Goal: Find specific page/section: Find specific page/section

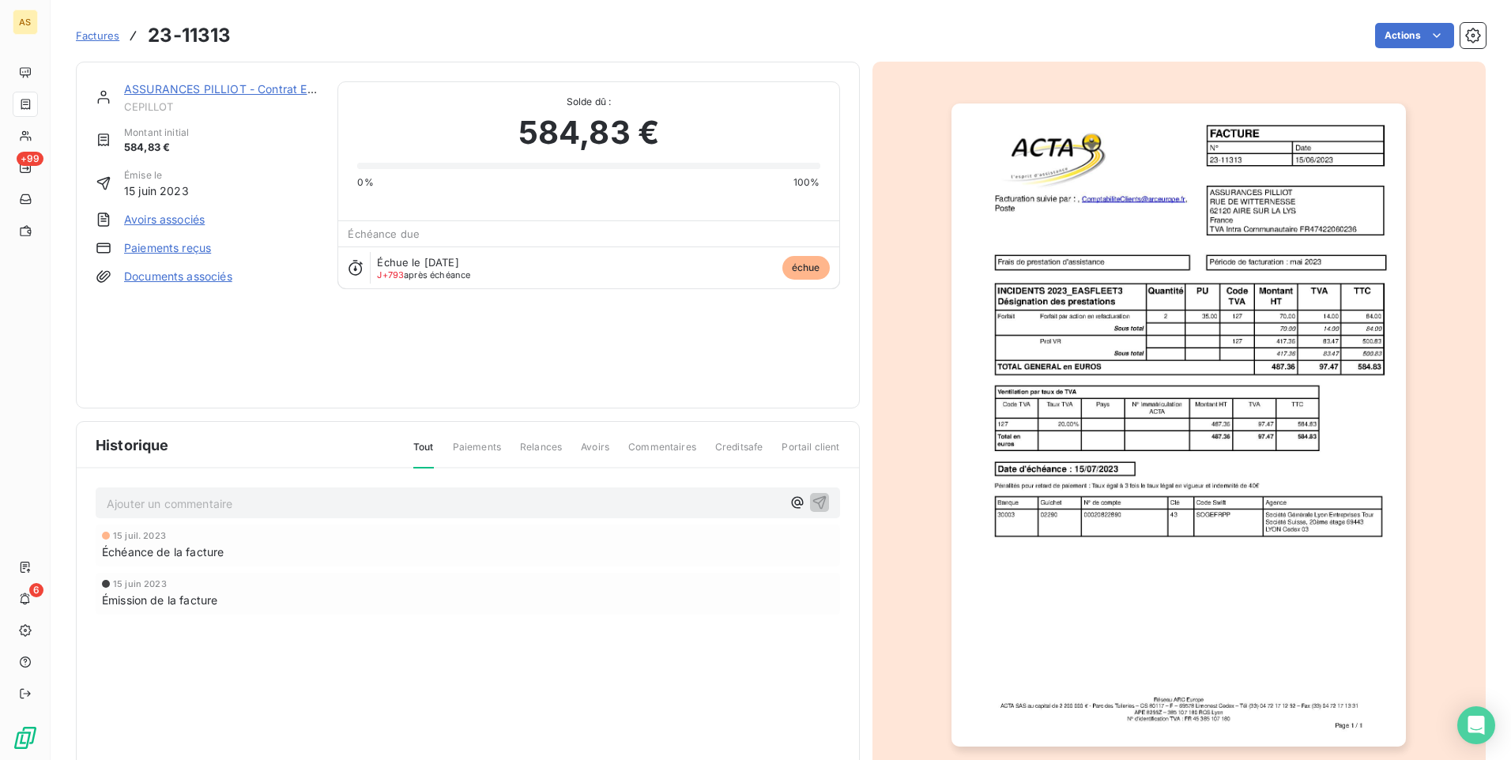
drag, startPoint x: 289, startPoint y: 383, endPoint x: 300, endPoint y: 367, distance: 19.3
click at [289, 381] on div "ASSURANCES PILLIOT - Contrat Easy Fleet CEPILLOT Montant initial 584,83 € Émise…" at bounding box center [207, 234] width 223 height 307
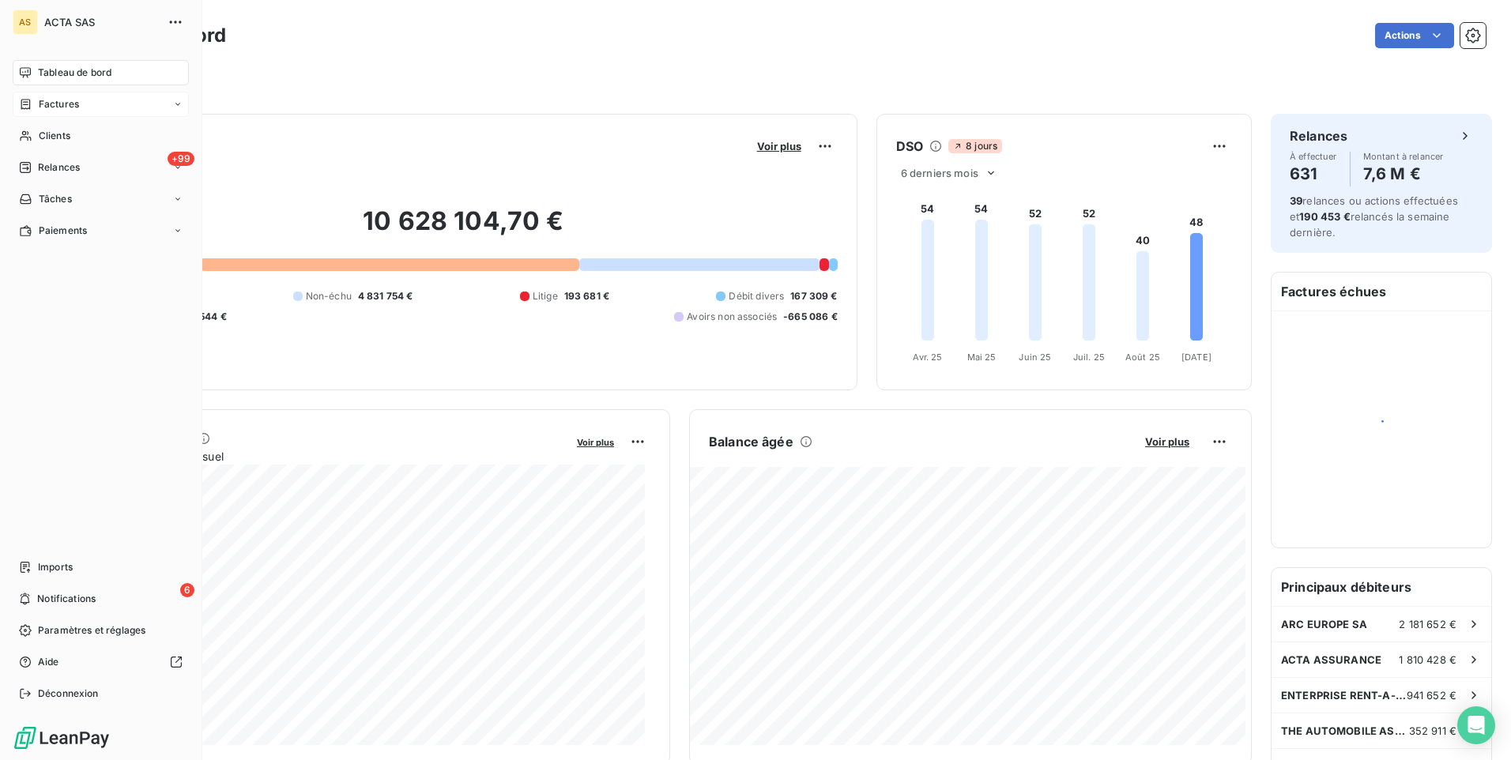
drag, startPoint x: 64, startPoint y: 97, endPoint x: 97, endPoint y: 85, distance: 35.2
click at [65, 97] on span "Factures" at bounding box center [59, 104] width 40 height 14
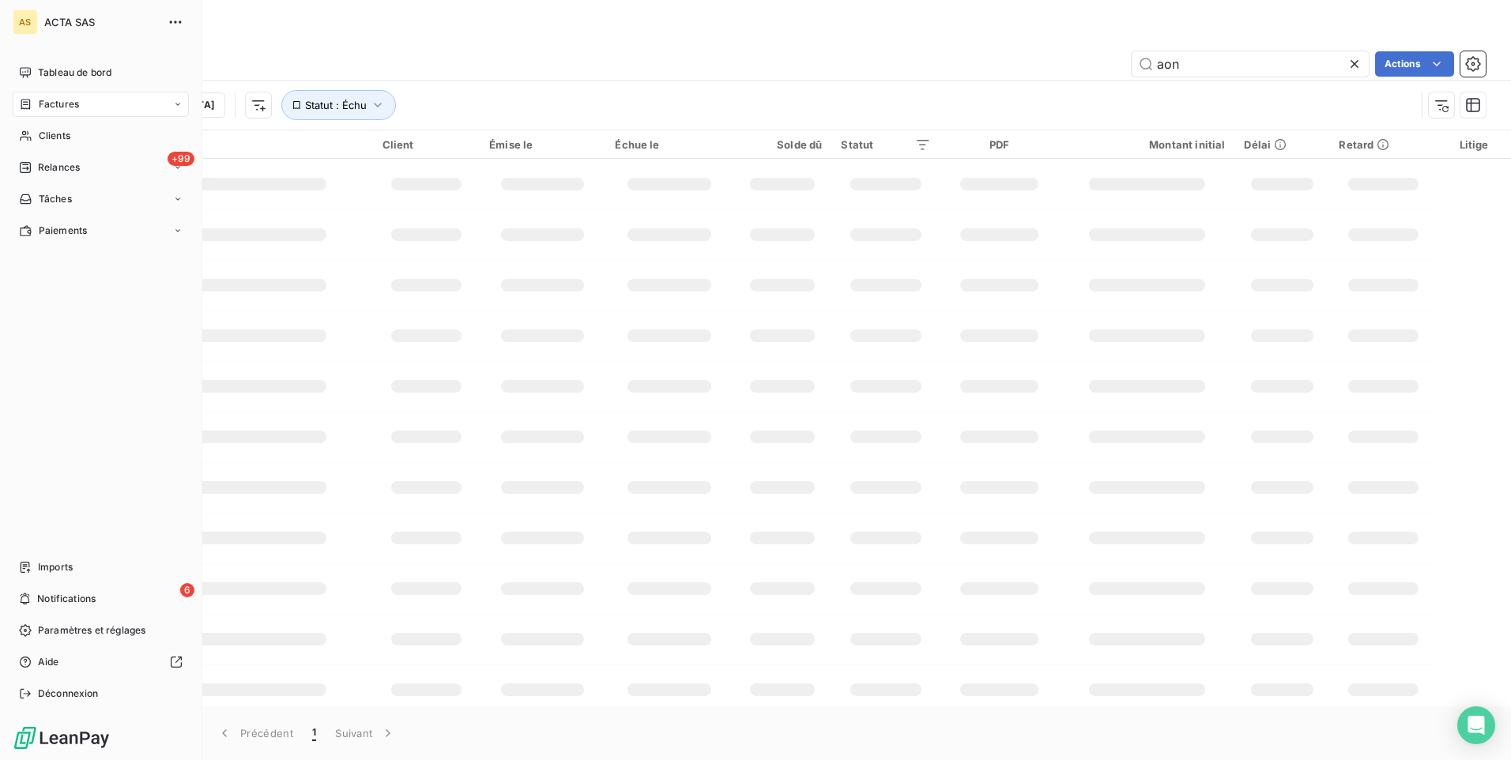
click at [46, 110] on span "Factures" at bounding box center [59, 104] width 40 height 14
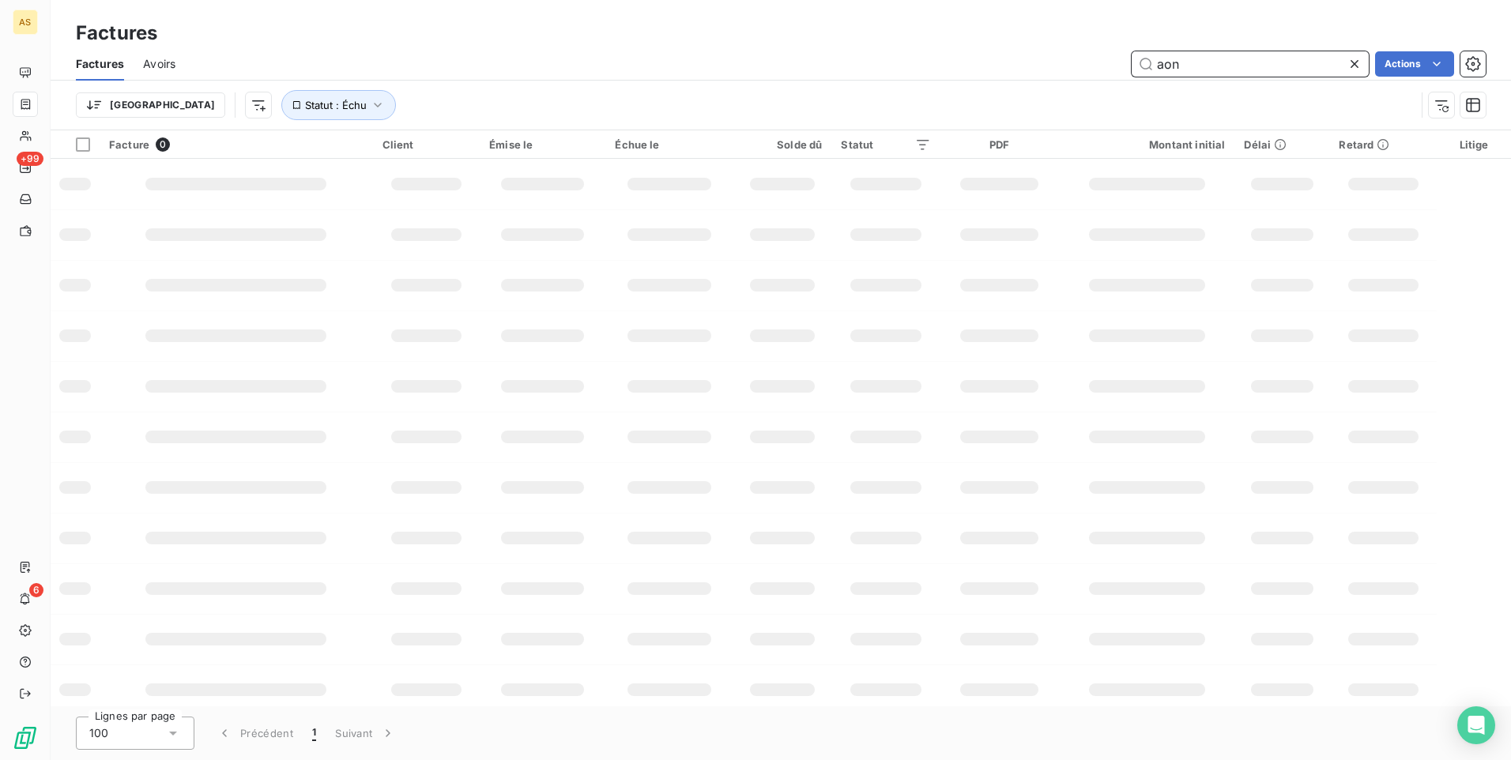
drag, startPoint x: 1191, startPoint y: 61, endPoint x: 1077, endPoint y: 61, distance: 113.8
click at [1077, 61] on div "aon Actions" at bounding box center [839, 63] width 1291 height 25
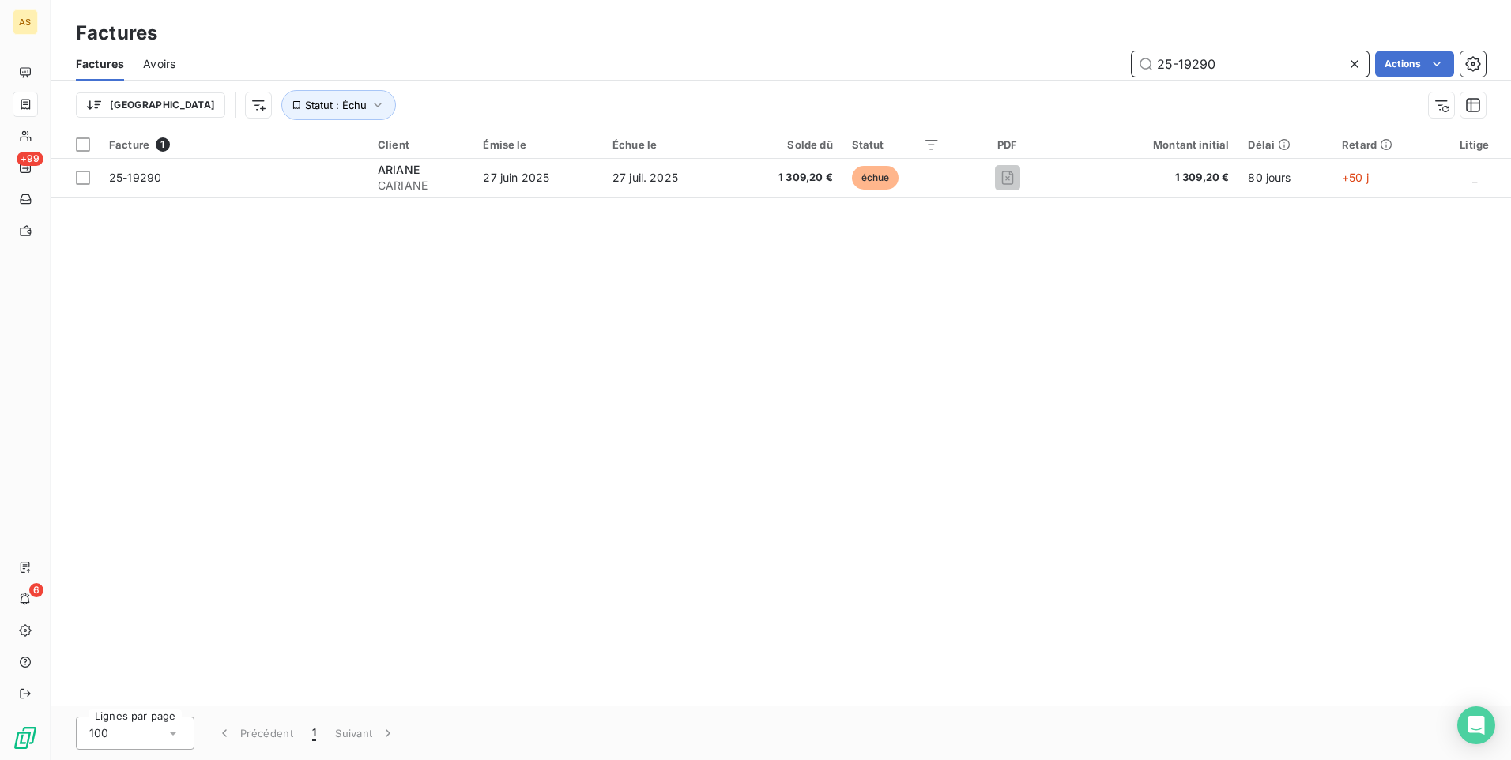
type input "25-19290"
click at [1219, 407] on div "Facture 1 Client Émise le Échue le Solde dû Statut PDF Montant initial Délai Re…" at bounding box center [781, 418] width 1460 height 576
click at [1217, 63] on input "25-19290" at bounding box center [1249, 63] width 237 height 25
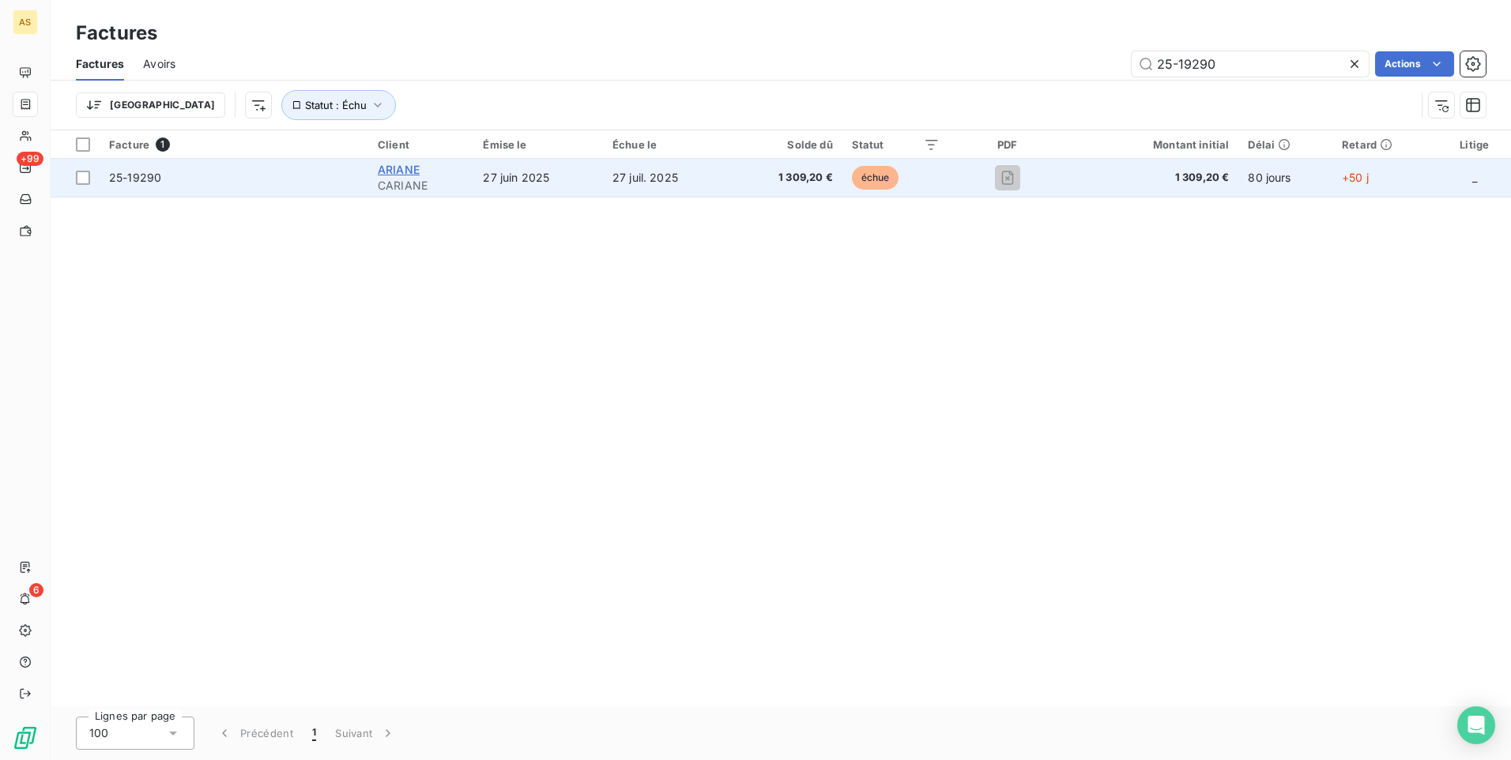
click at [394, 173] on span "ARIANE" at bounding box center [399, 169] width 42 height 13
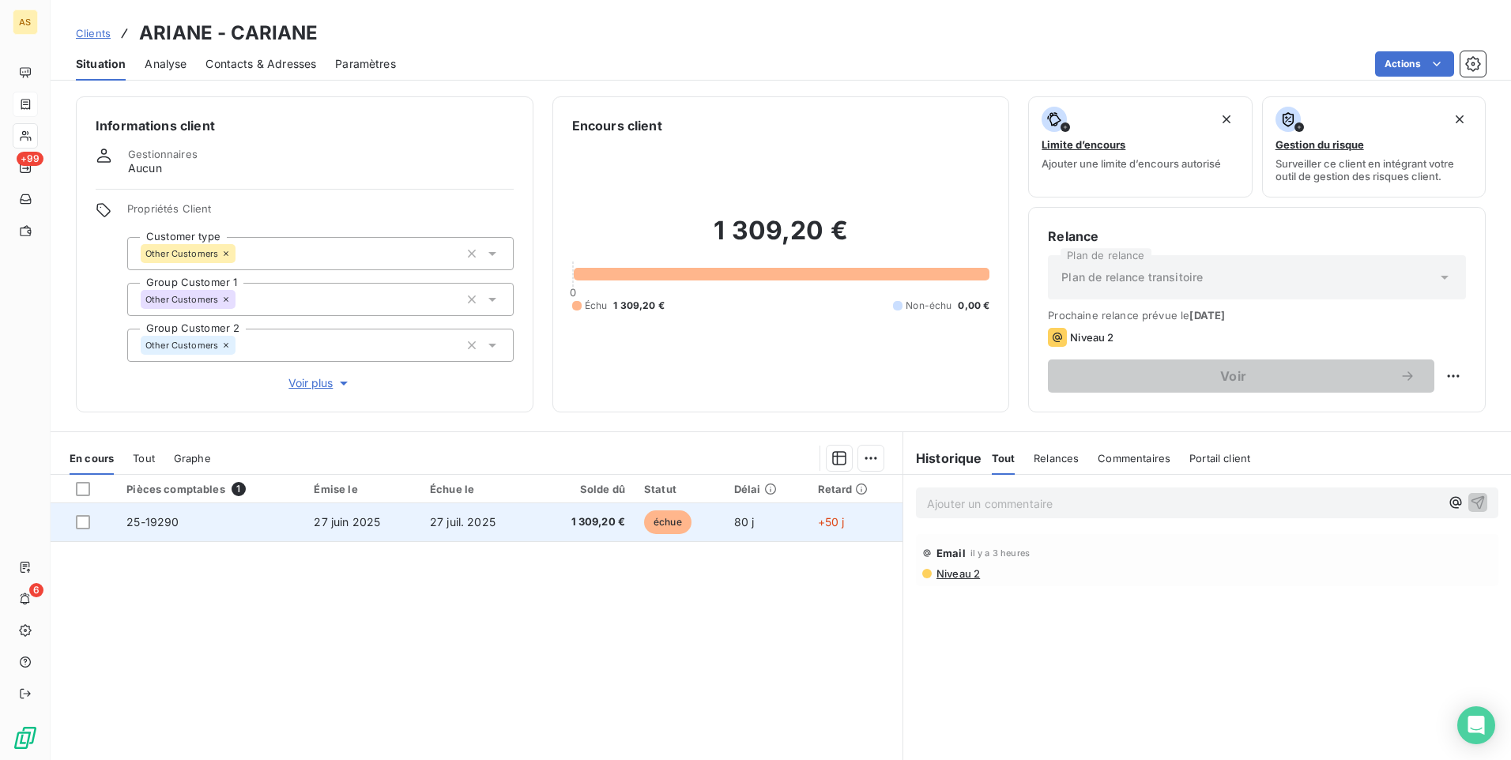
scroll to position [66, 0]
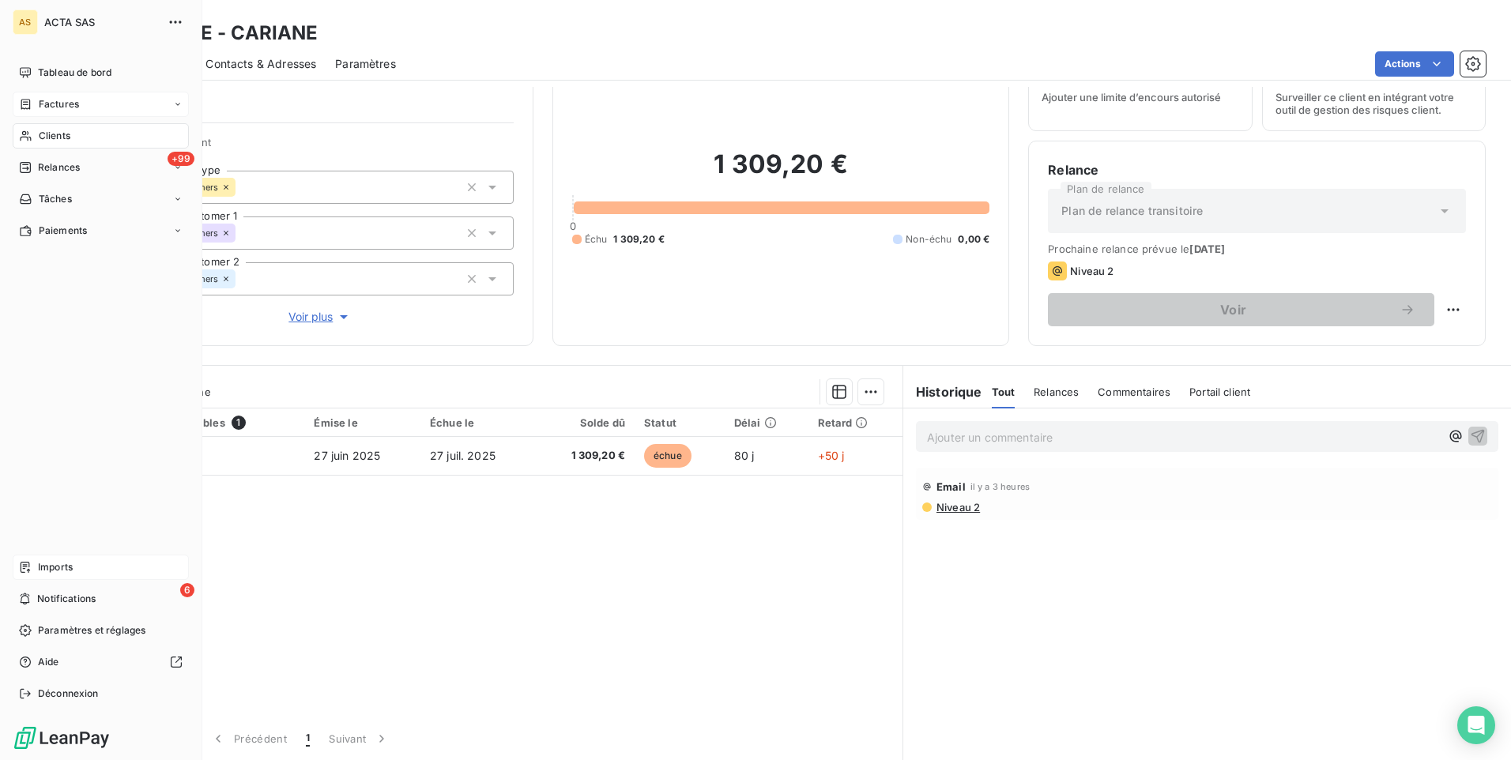
click at [48, 569] on span "Imports" at bounding box center [55, 567] width 35 height 14
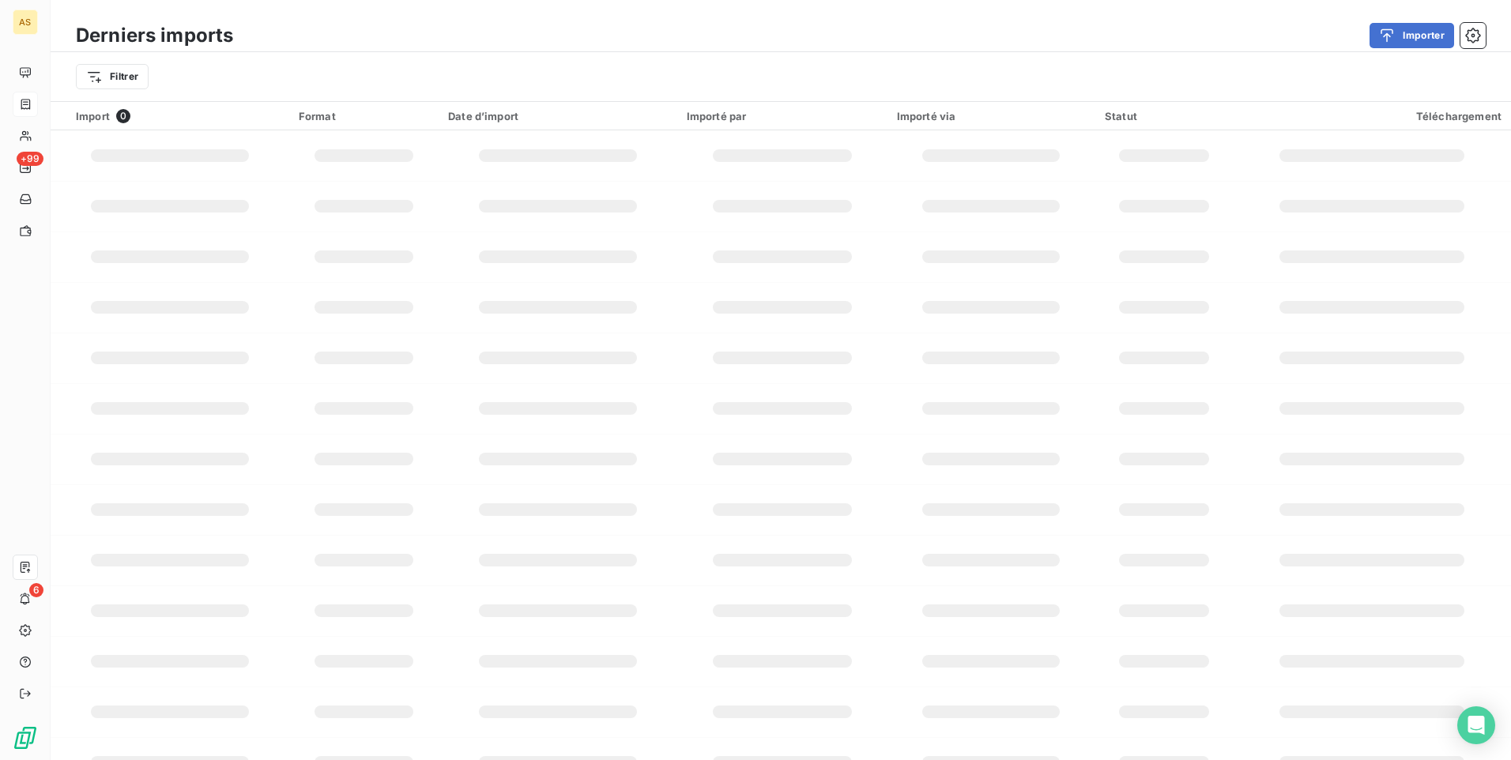
click at [209, 79] on div "Filtrer" at bounding box center [780, 77] width 1409 height 30
click at [111, 82] on html "AS +99 6 Derniers imports Importer Filtrer Import 0 Format Date d’import Import…" at bounding box center [755, 380] width 1511 height 760
click at [149, 203] on div "Date d’import" at bounding box center [191, 194] width 219 height 25
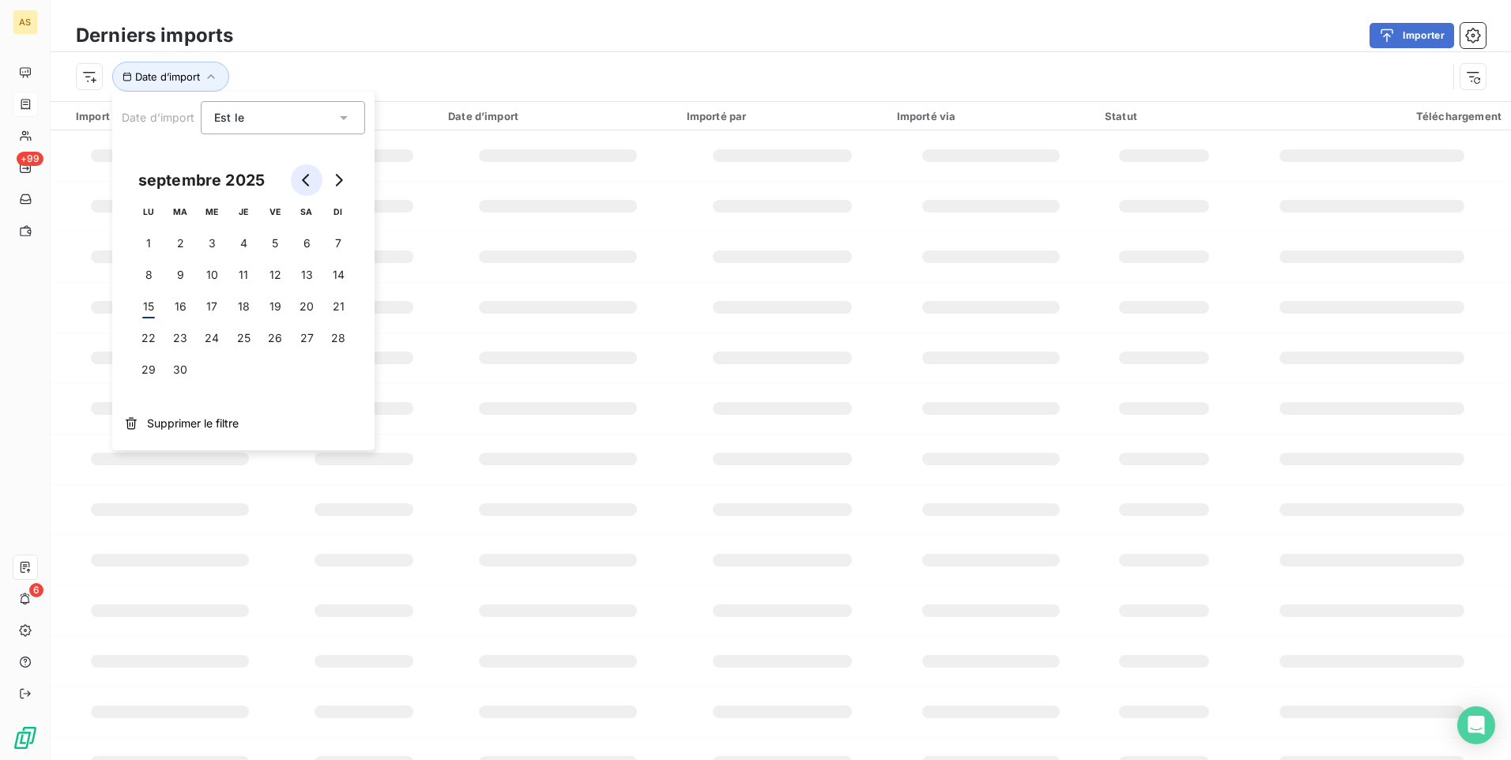
click at [300, 181] on icon "Go to previous month" at bounding box center [306, 180] width 13 height 13
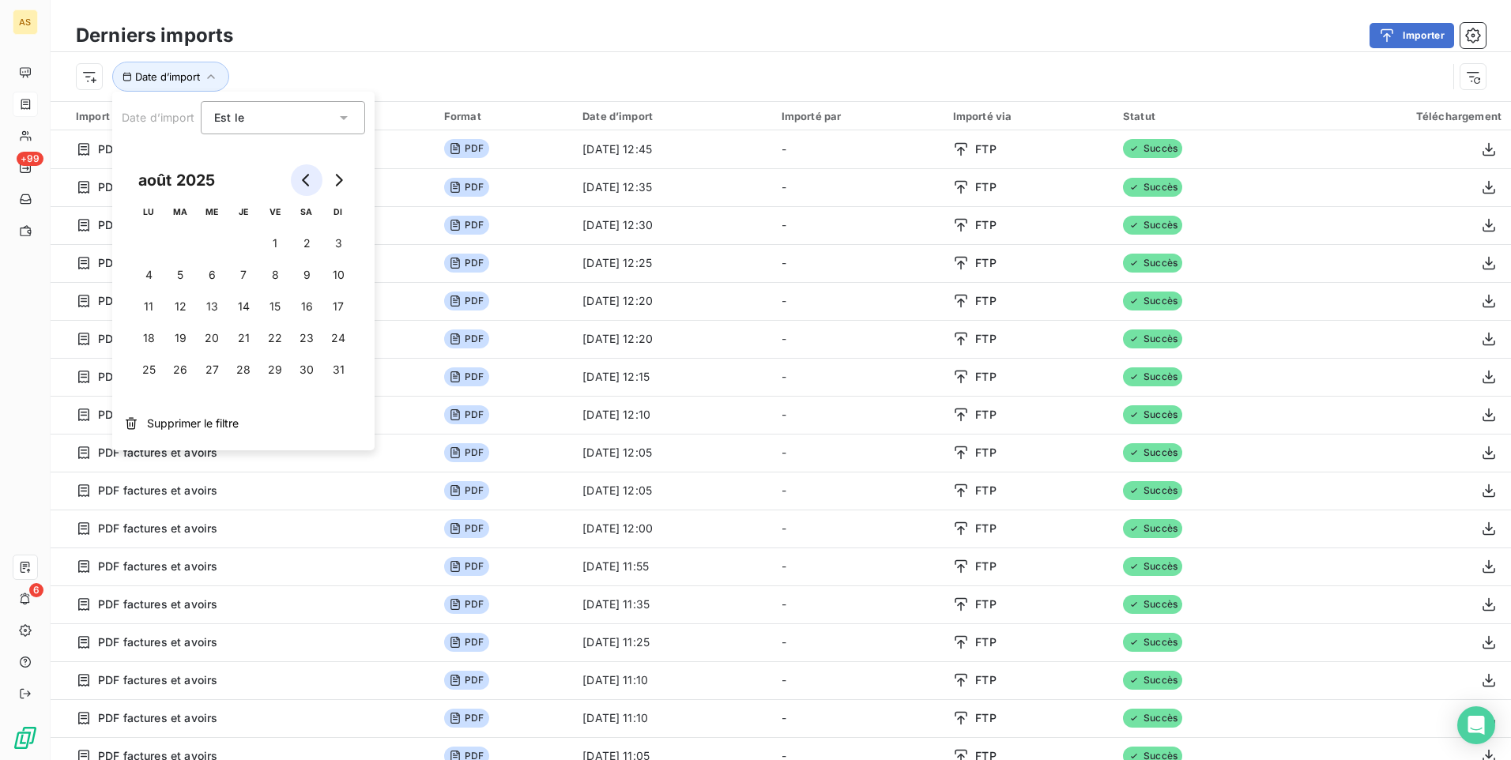
click at [300, 181] on icon "Go to previous month" at bounding box center [306, 180] width 13 height 13
click at [340, 179] on icon "Go to next month" at bounding box center [339, 180] width 7 height 13
click at [266, 366] on button "27" at bounding box center [275, 370] width 32 height 32
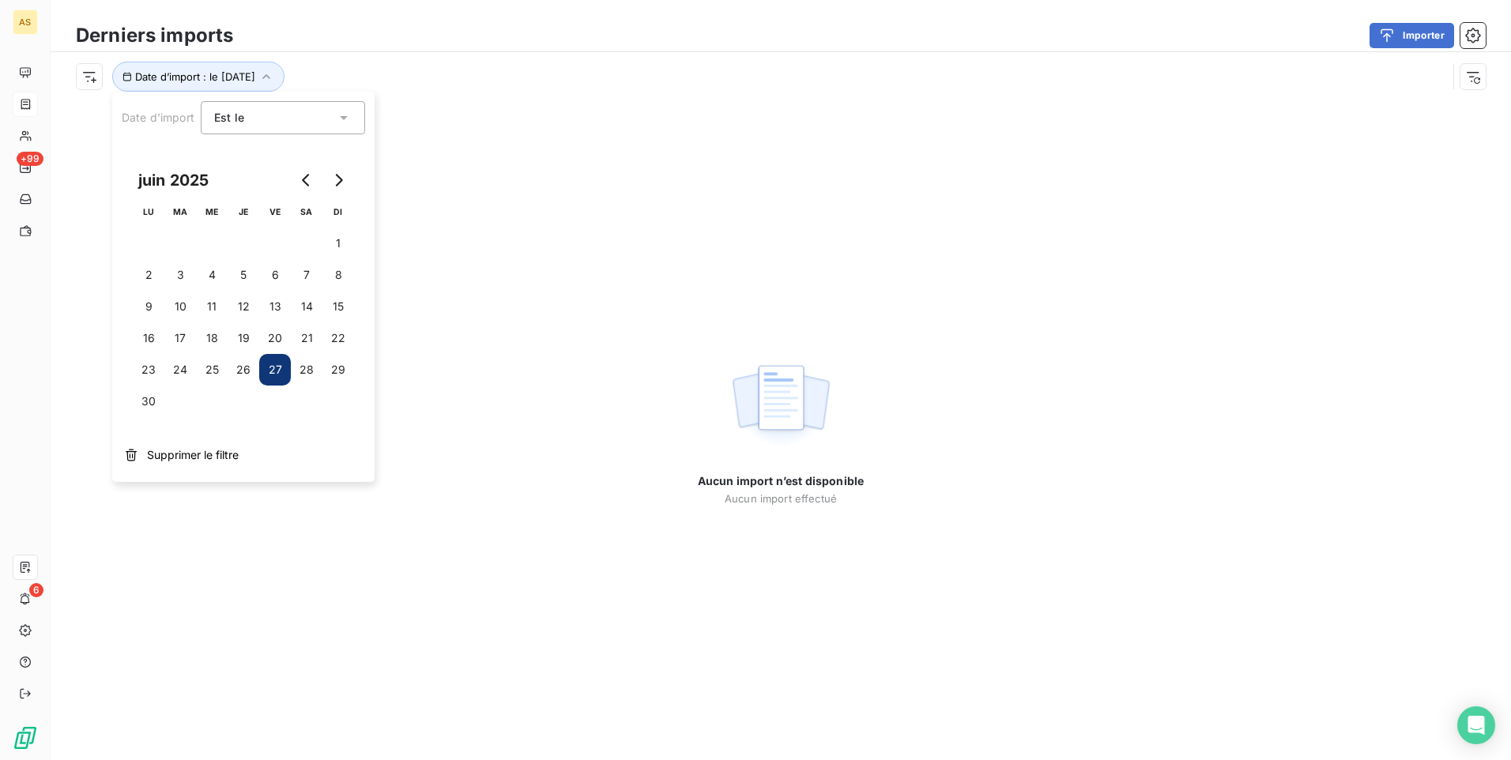
click at [760, 220] on div "Aucun import n’est disponible Aucun import effectué" at bounding box center [781, 430] width 1460 height 659
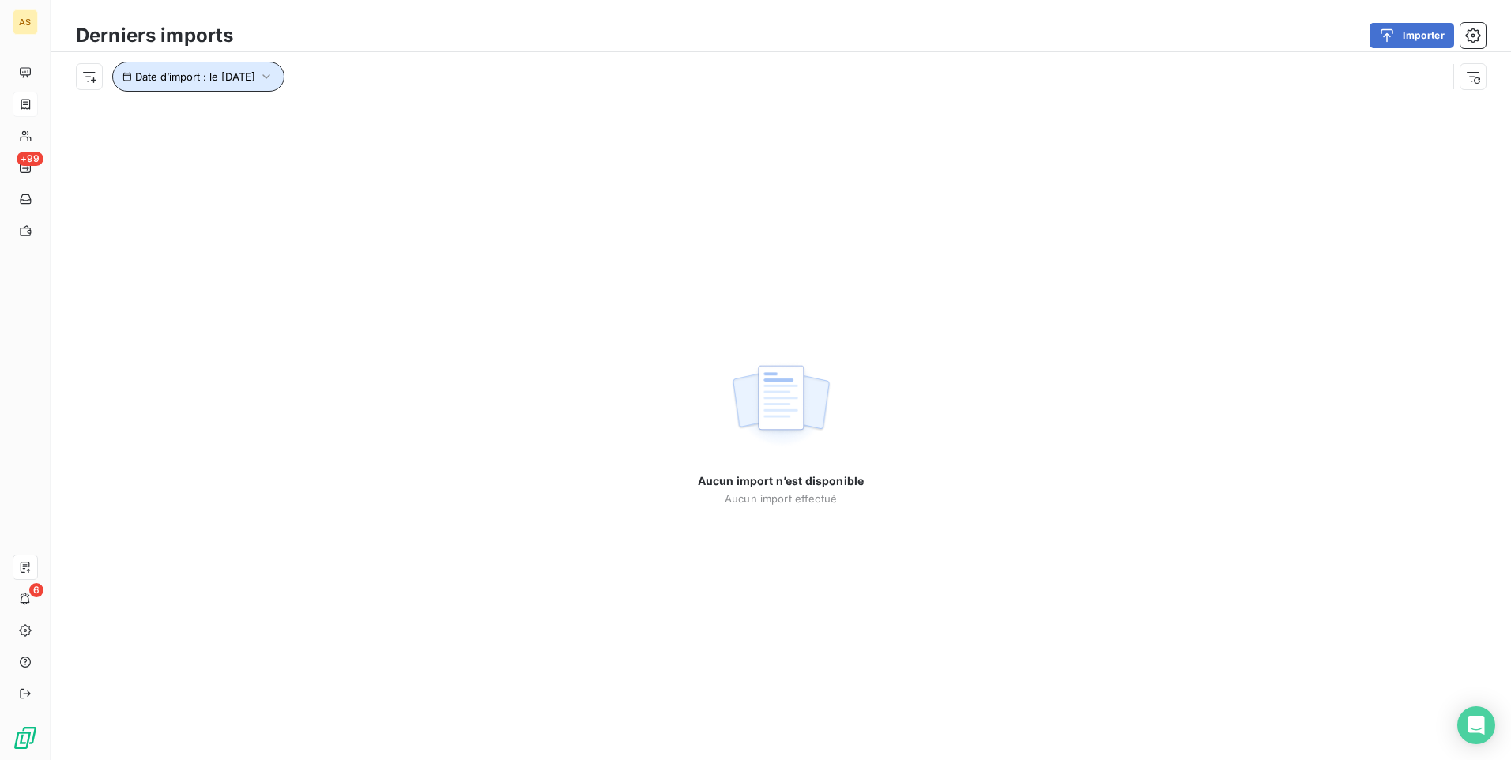
click at [274, 74] on icon "button" at bounding box center [266, 77] width 16 height 16
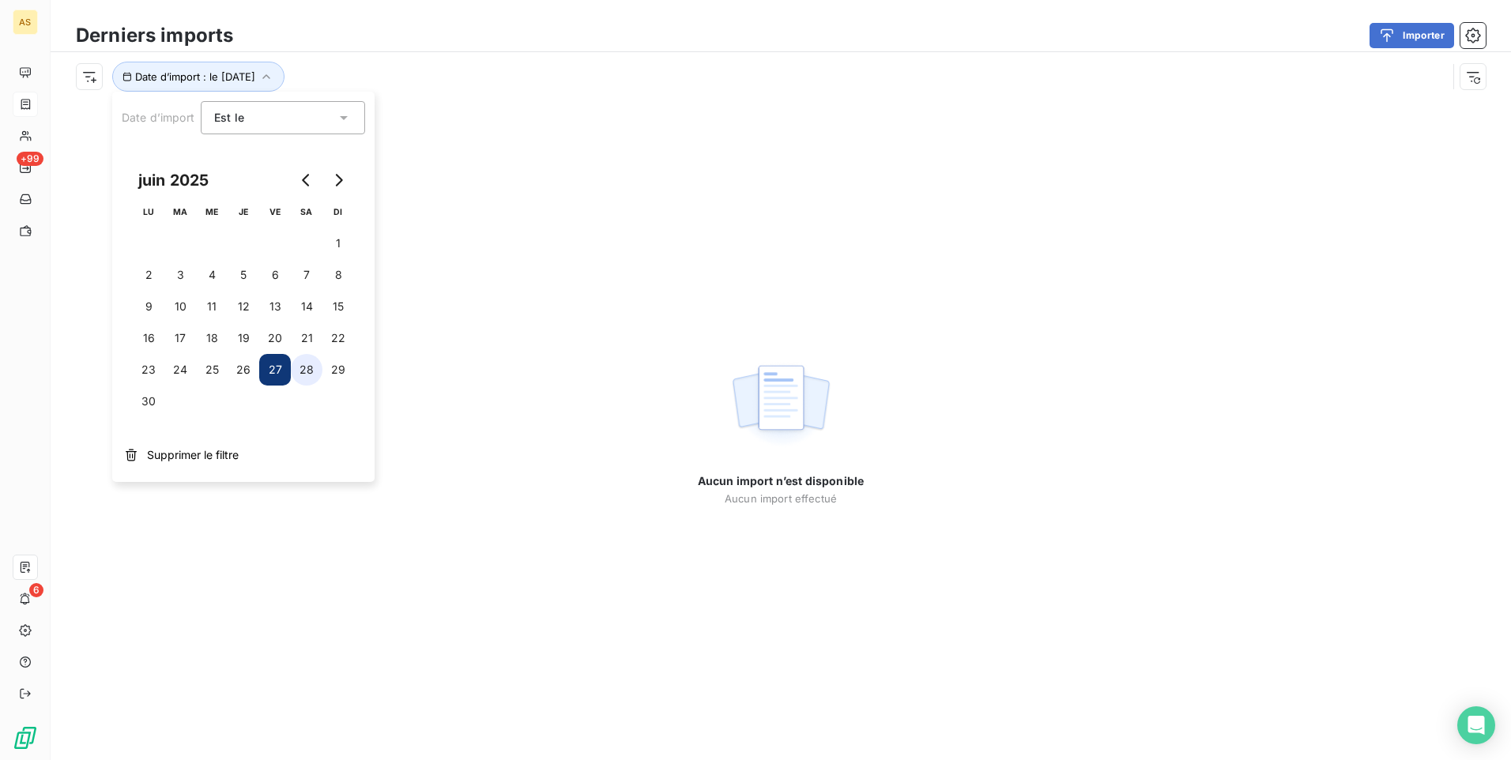
click at [307, 368] on button "28" at bounding box center [307, 370] width 32 height 32
click at [334, 120] on div "Est le" at bounding box center [275, 118] width 122 height 22
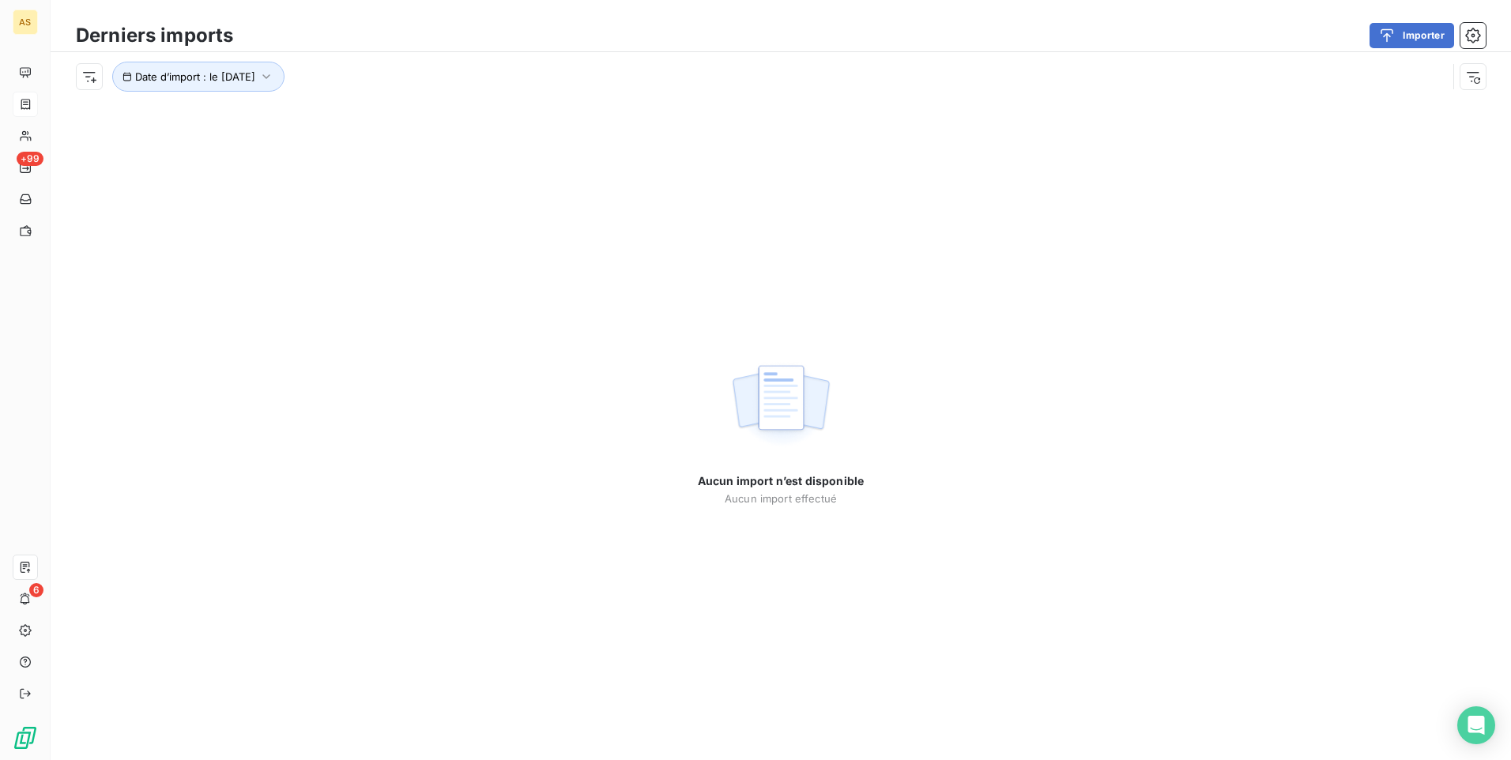
click at [667, 273] on div "Aucun import n’est disponible Aucun import effectué" at bounding box center [781, 430] width 1460 height 659
click at [84, 78] on html "AS +99 6 Derniers imports Importer Date d’import : le 28 juin 2025 Aucun import…" at bounding box center [755, 380] width 1511 height 760
click at [736, 122] on html "AS +99 6 Derniers imports Importer Rechercher et sélectionner Type d’import Dat…" at bounding box center [755, 380] width 1511 height 760
click at [274, 79] on icon "button" at bounding box center [266, 77] width 16 height 16
click at [913, 241] on div "Aucun import n’est disponible Aucun import effectué" at bounding box center [781, 430] width 1460 height 659
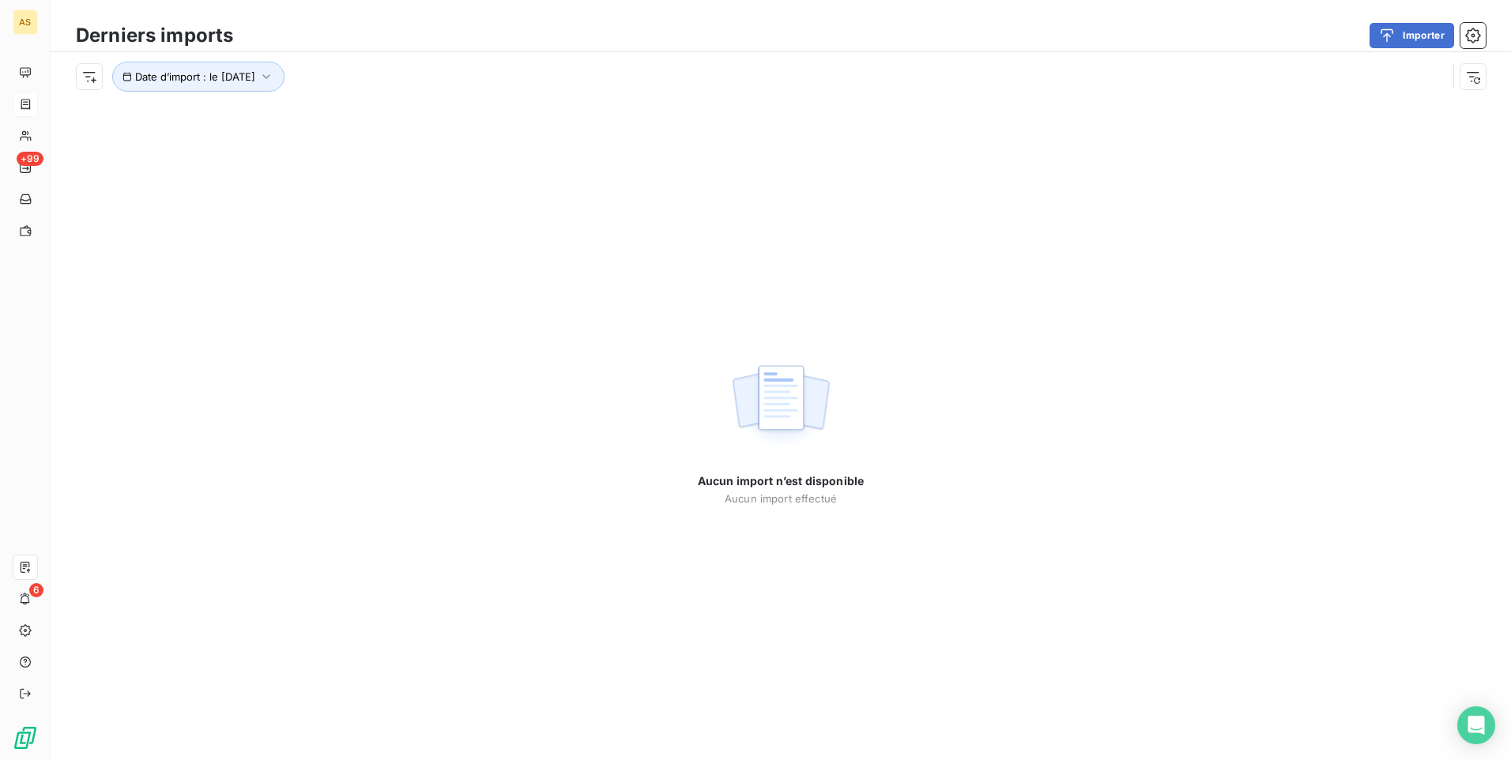
drag, startPoint x: 297, startPoint y: 176, endPoint x: 647, endPoint y: 17, distance: 384.6
click at [327, 163] on div "Aucun import n’est disponible Aucun import effectué" at bounding box center [781, 430] width 1460 height 659
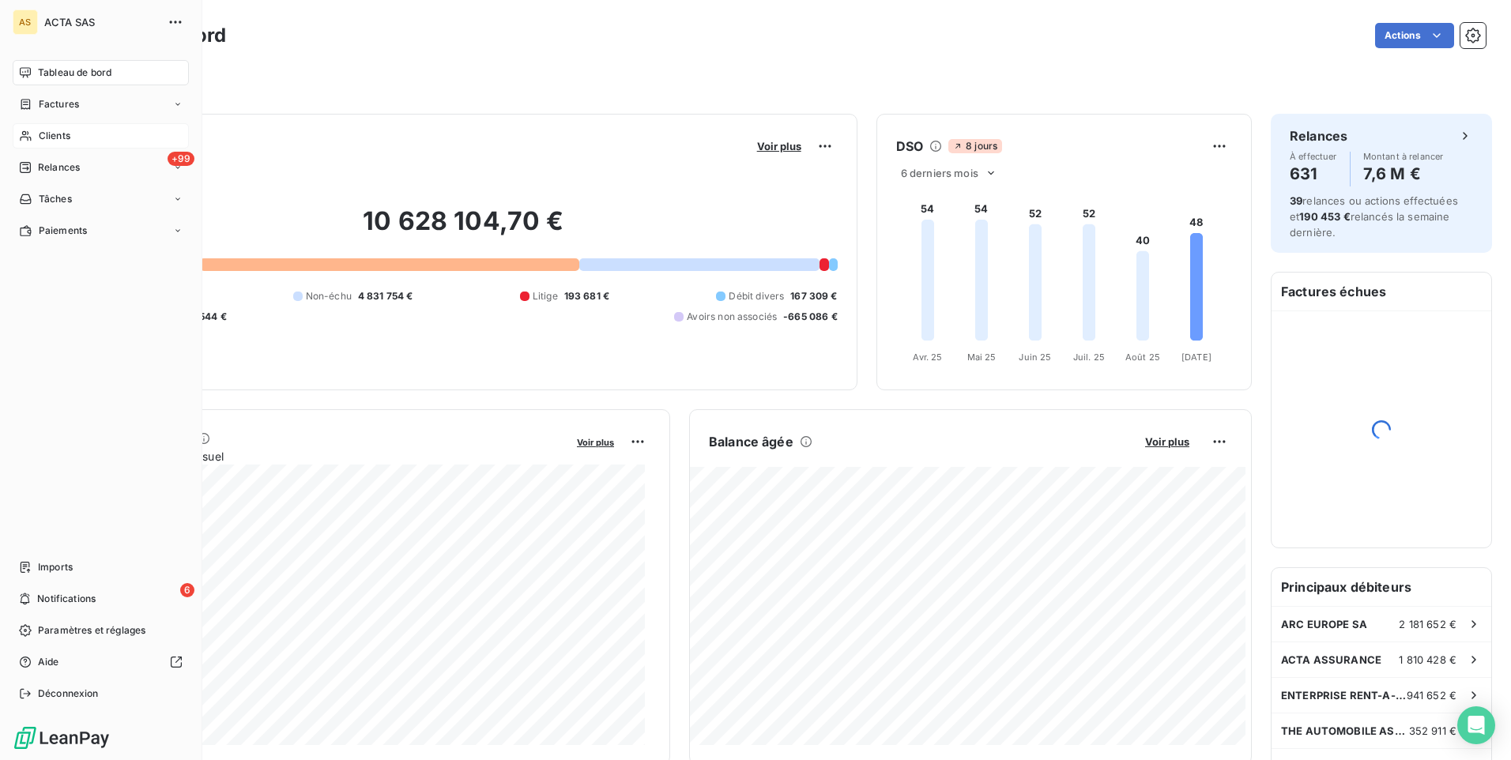
click at [40, 135] on span "Clients" at bounding box center [55, 136] width 32 height 14
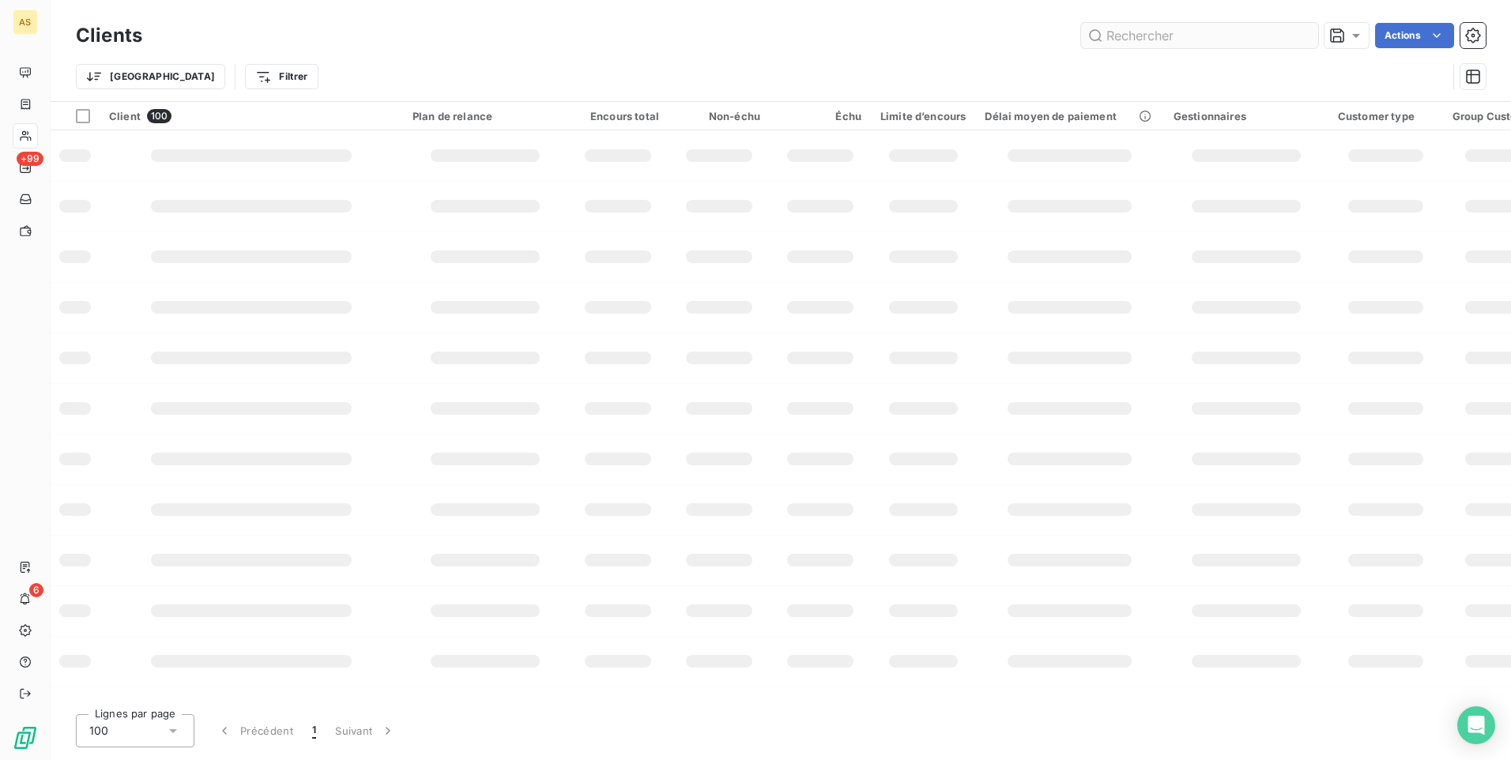
click at [1119, 33] on input "text" at bounding box center [1199, 35] width 237 height 25
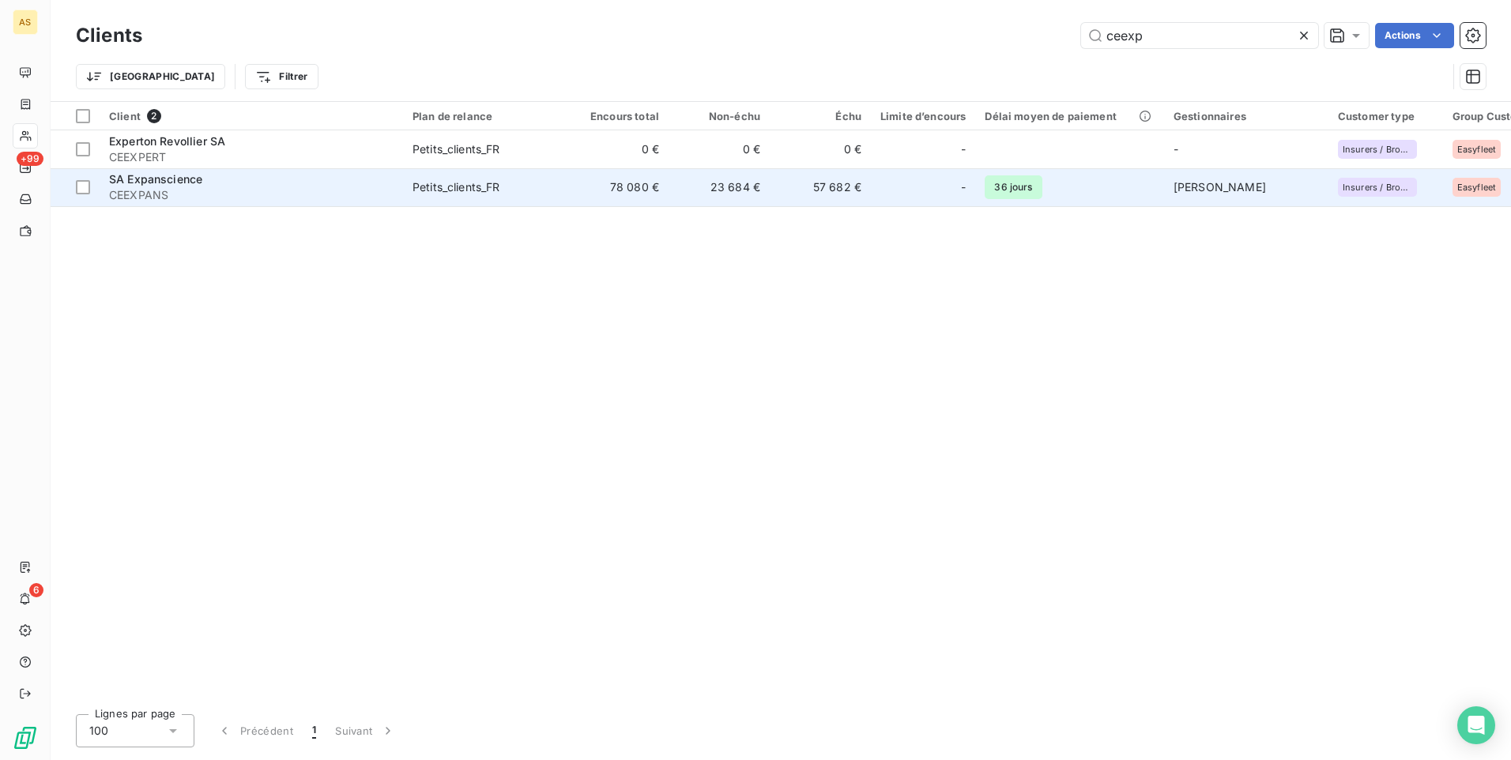
type input "ceexp"
click at [624, 190] on td "78 080 €" at bounding box center [617, 187] width 101 height 38
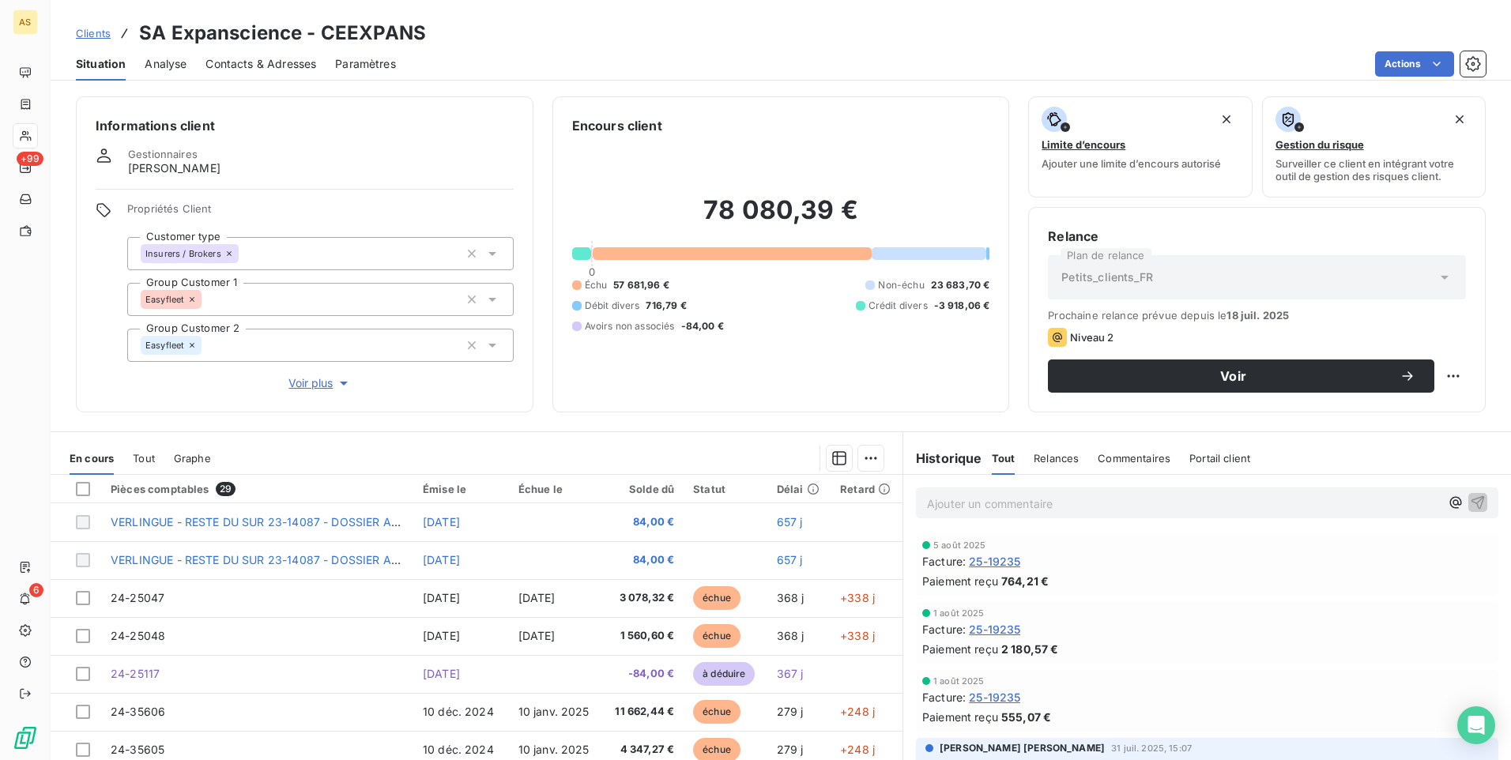
click at [814, 44] on div "Clients SA Expanscience - CEEXPANS" at bounding box center [781, 33] width 1460 height 28
